Goal: Find contact information: Find contact information

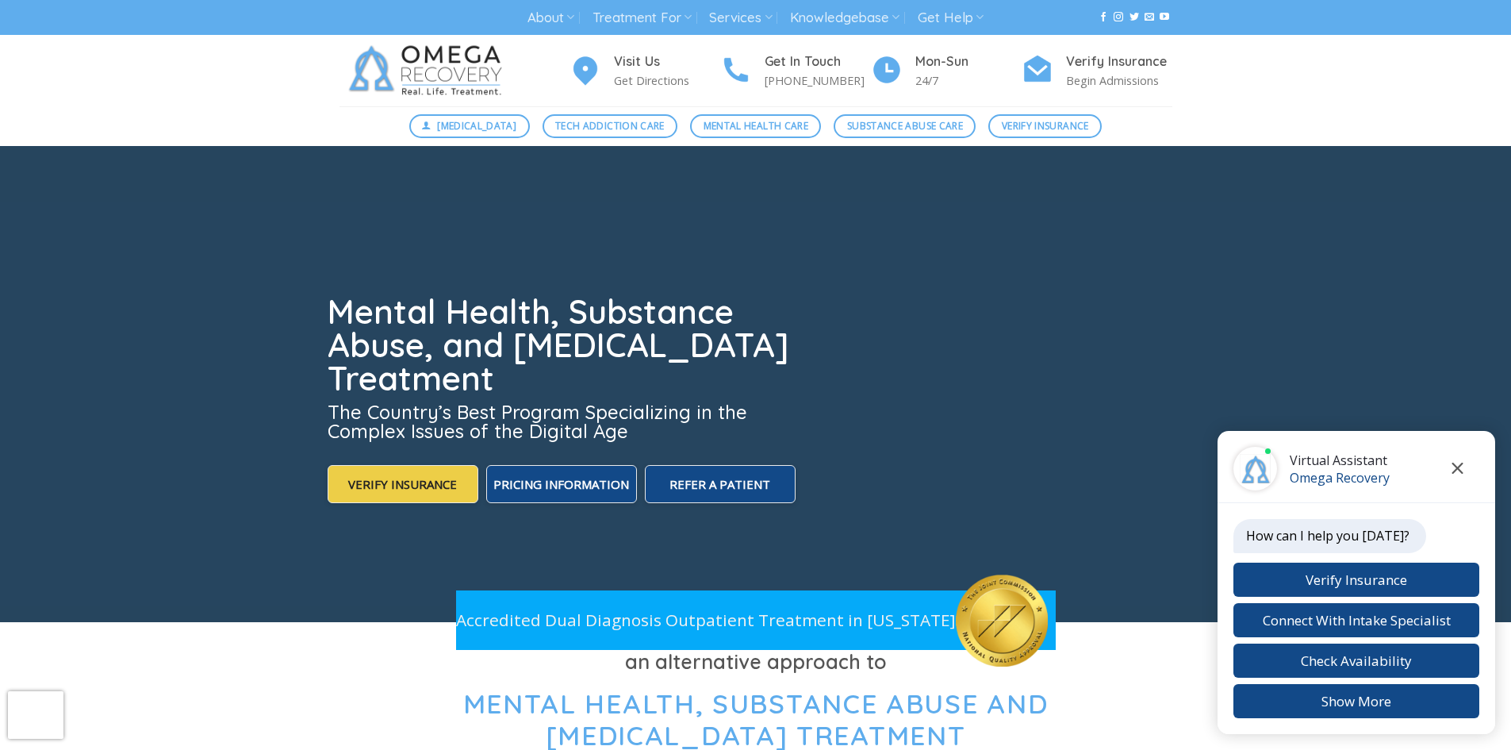
click at [1461, 465] on icon "Close chat" at bounding box center [1458, 468] width 11 height 11
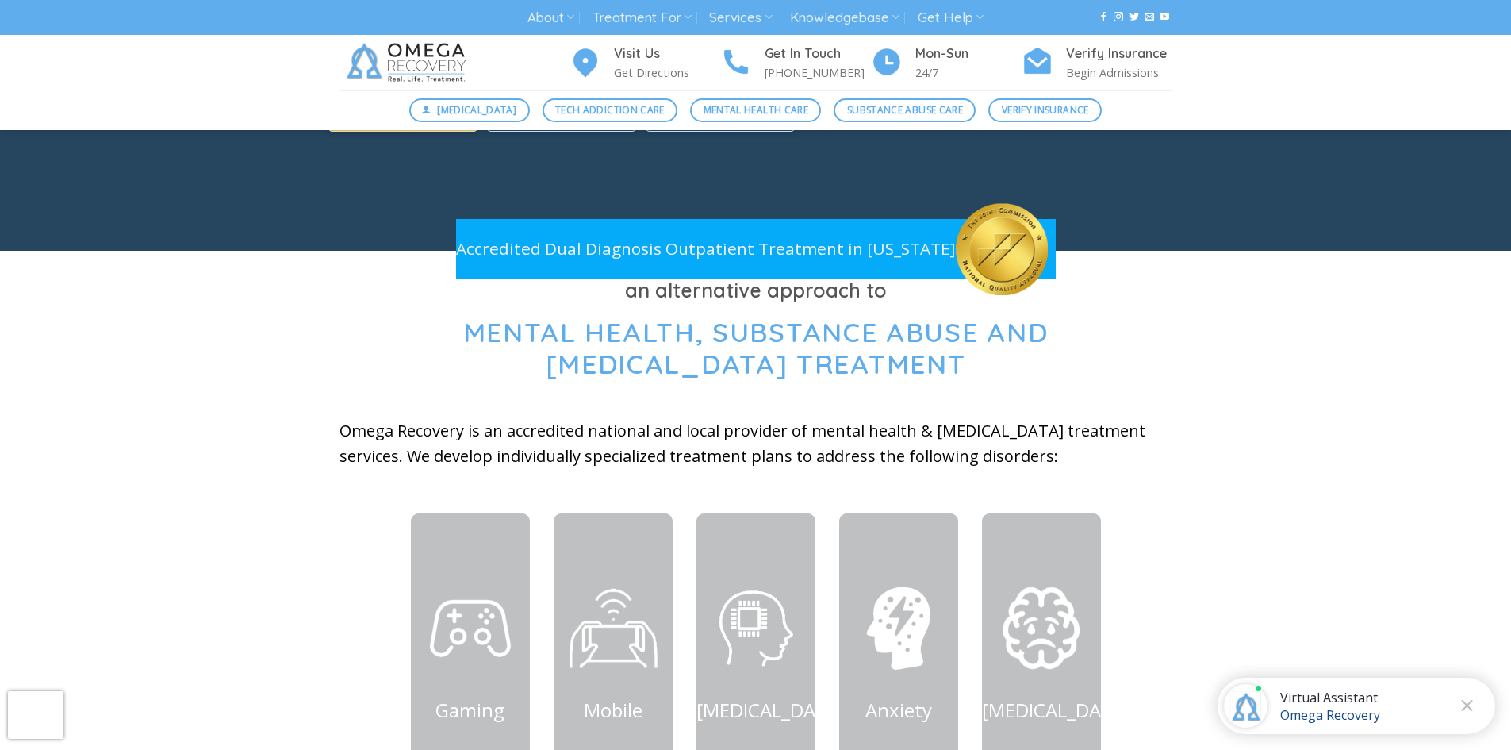
scroll to position [397, 0]
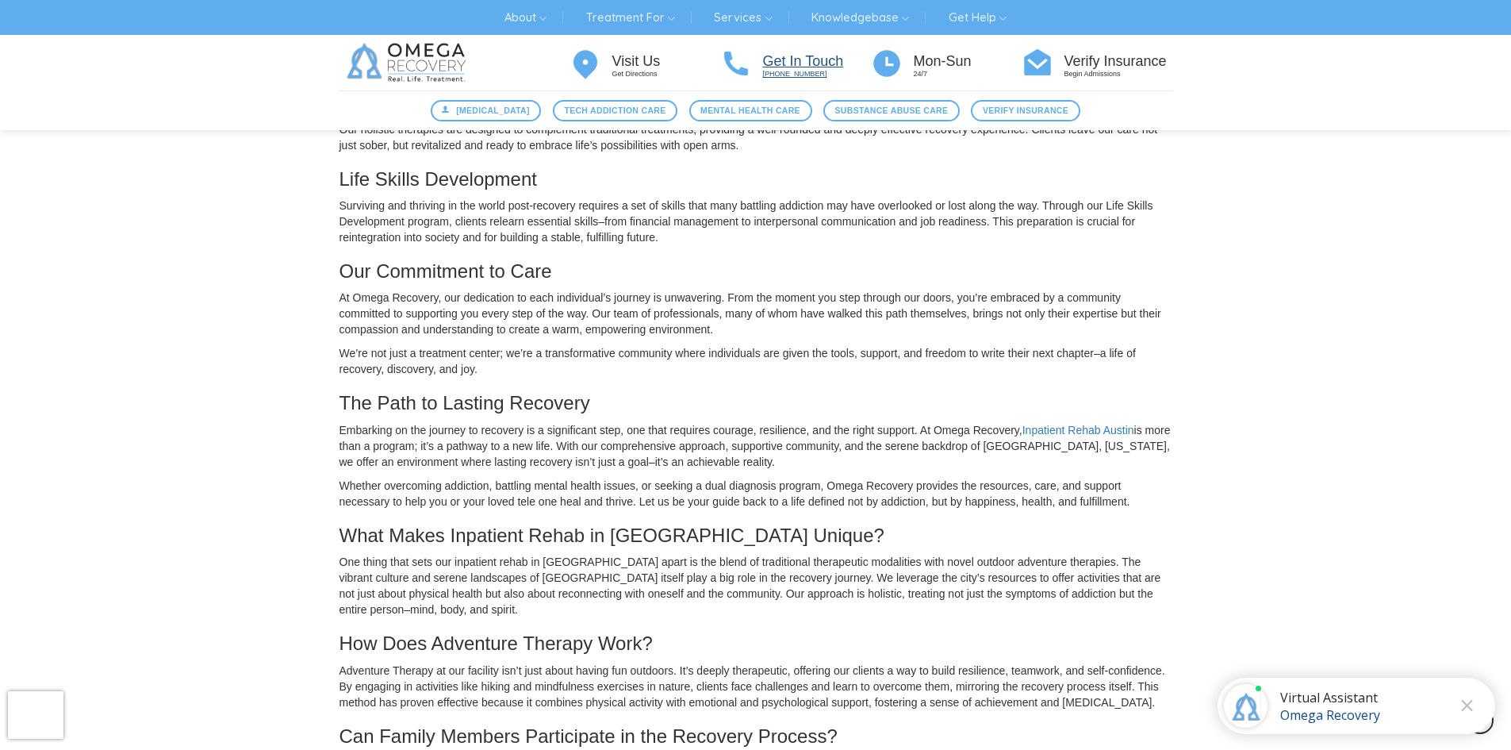
scroll to position [793, 0]
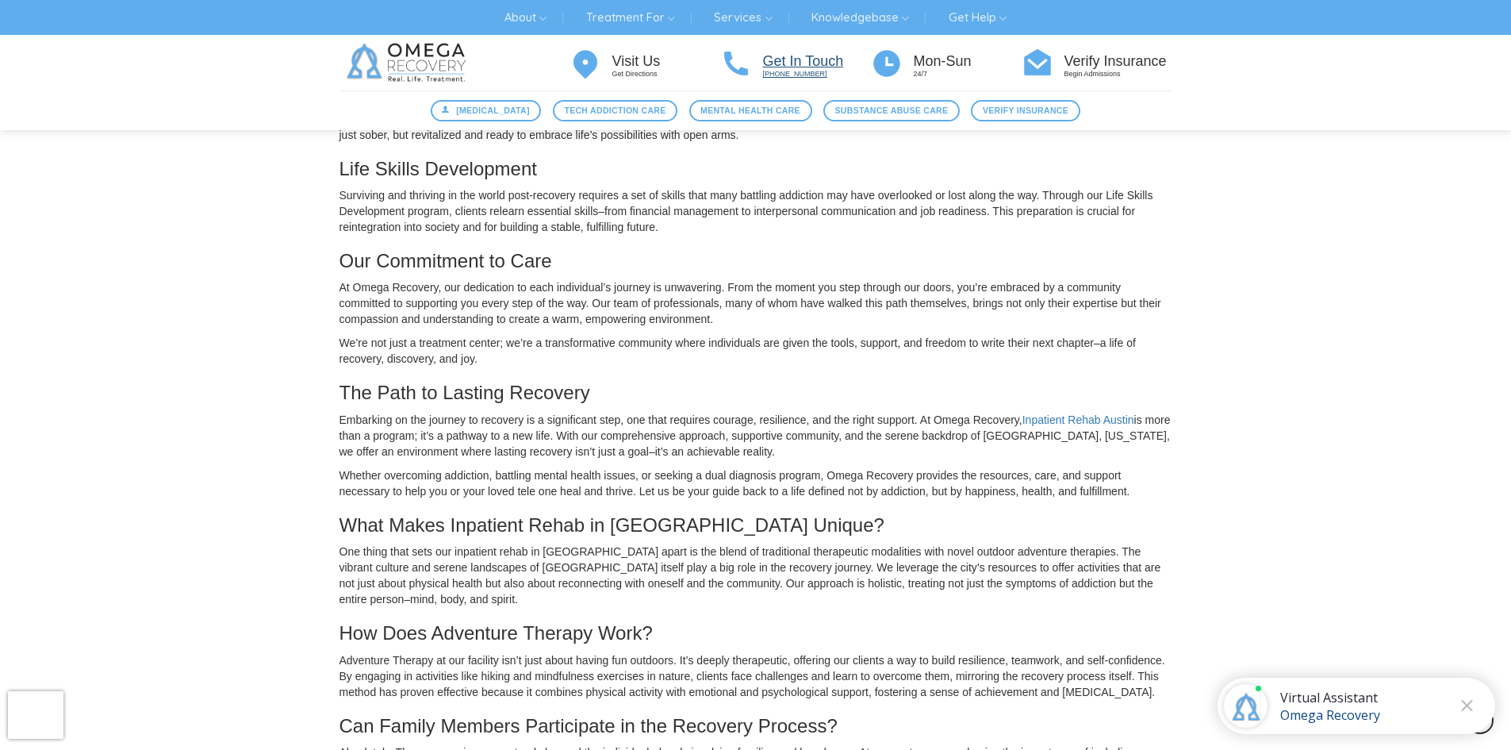
click at [792, 70] on p "[PHONE_NUMBER]" at bounding box center [817, 74] width 108 height 10
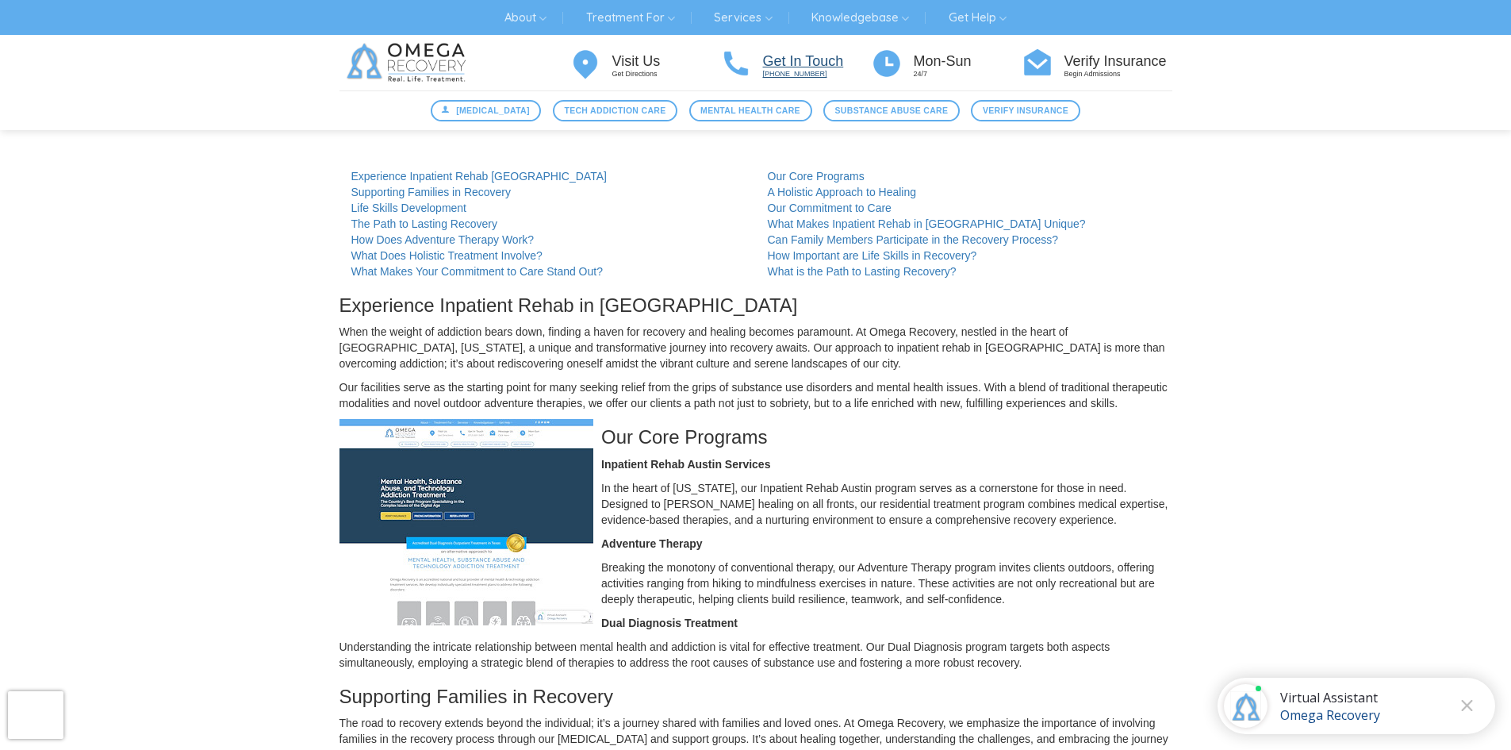
scroll to position [0, 0]
